Goal: Task Accomplishment & Management: Use online tool/utility

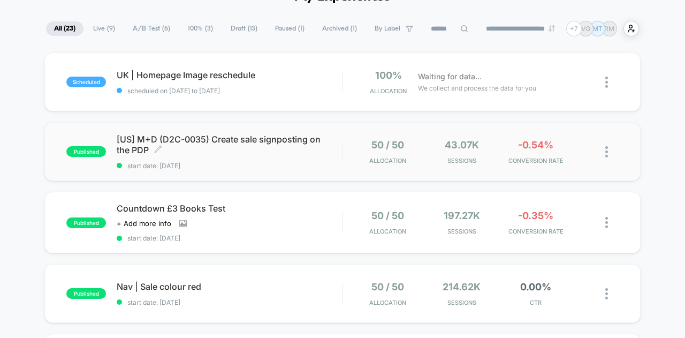
scroll to position [66, 0]
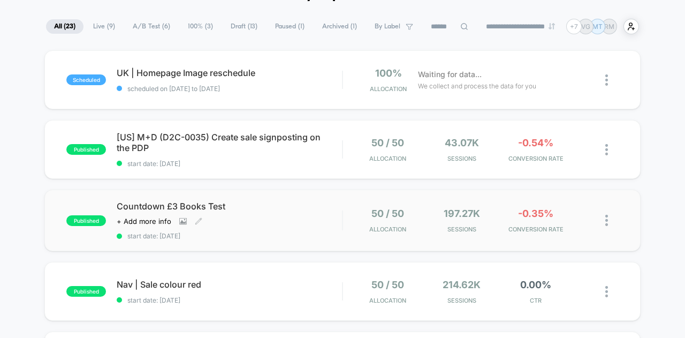
click at [260, 217] on div "Click to view images Click to edit experience details + Add more info" at bounding box center [196, 221] width 158 height 9
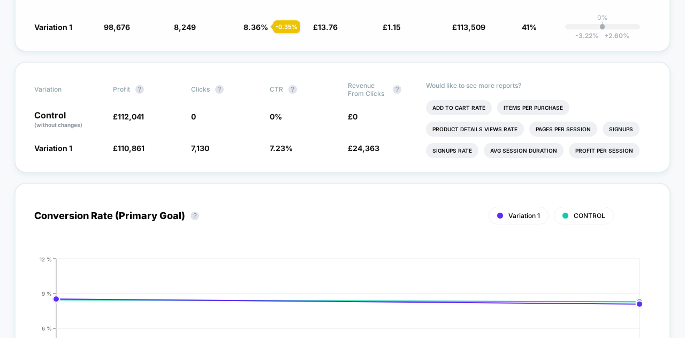
scroll to position [505, 0]
